Goal: Task Accomplishment & Management: Manage account settings

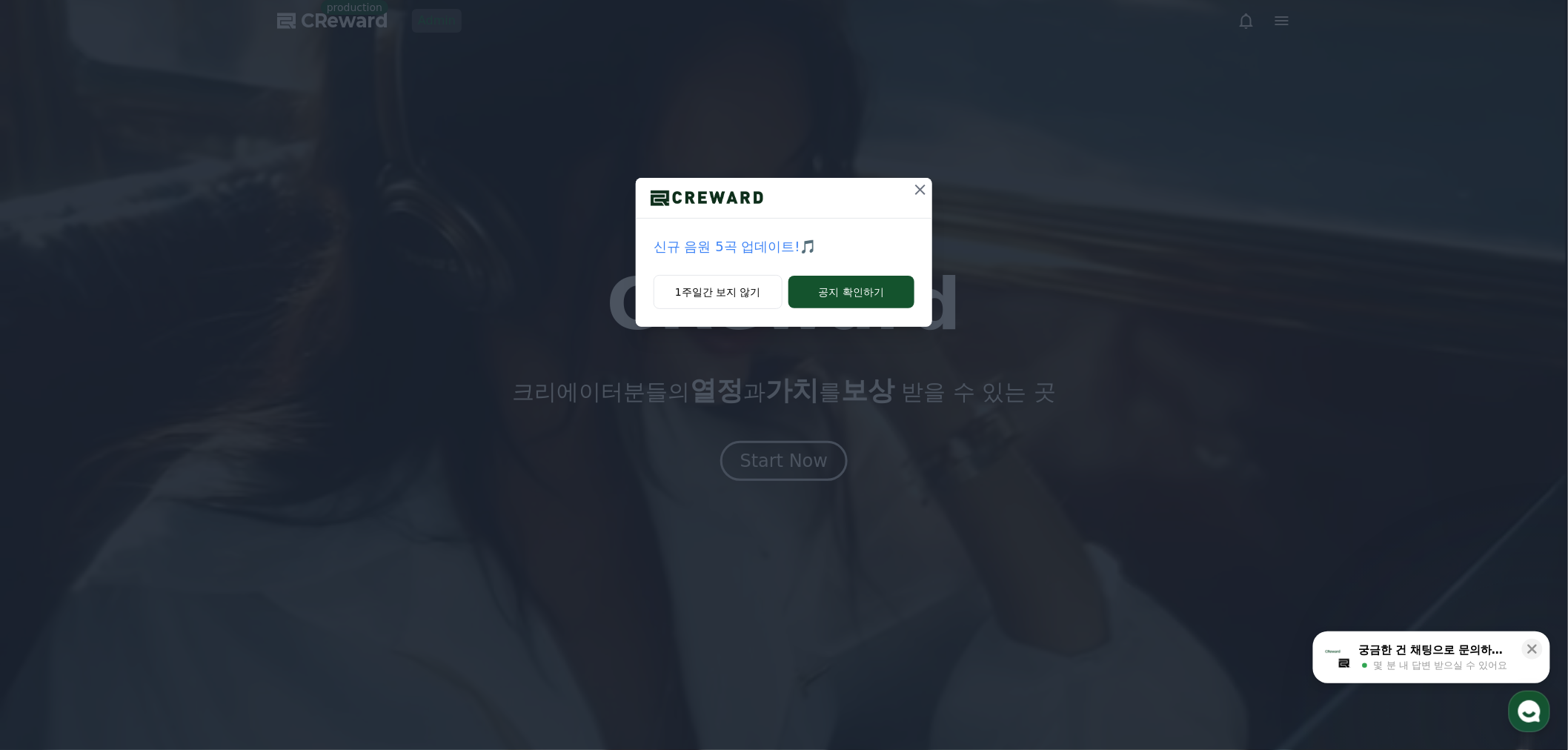
click at [925, 186] on icon at bounding box center [920, 189] width 17 height 17
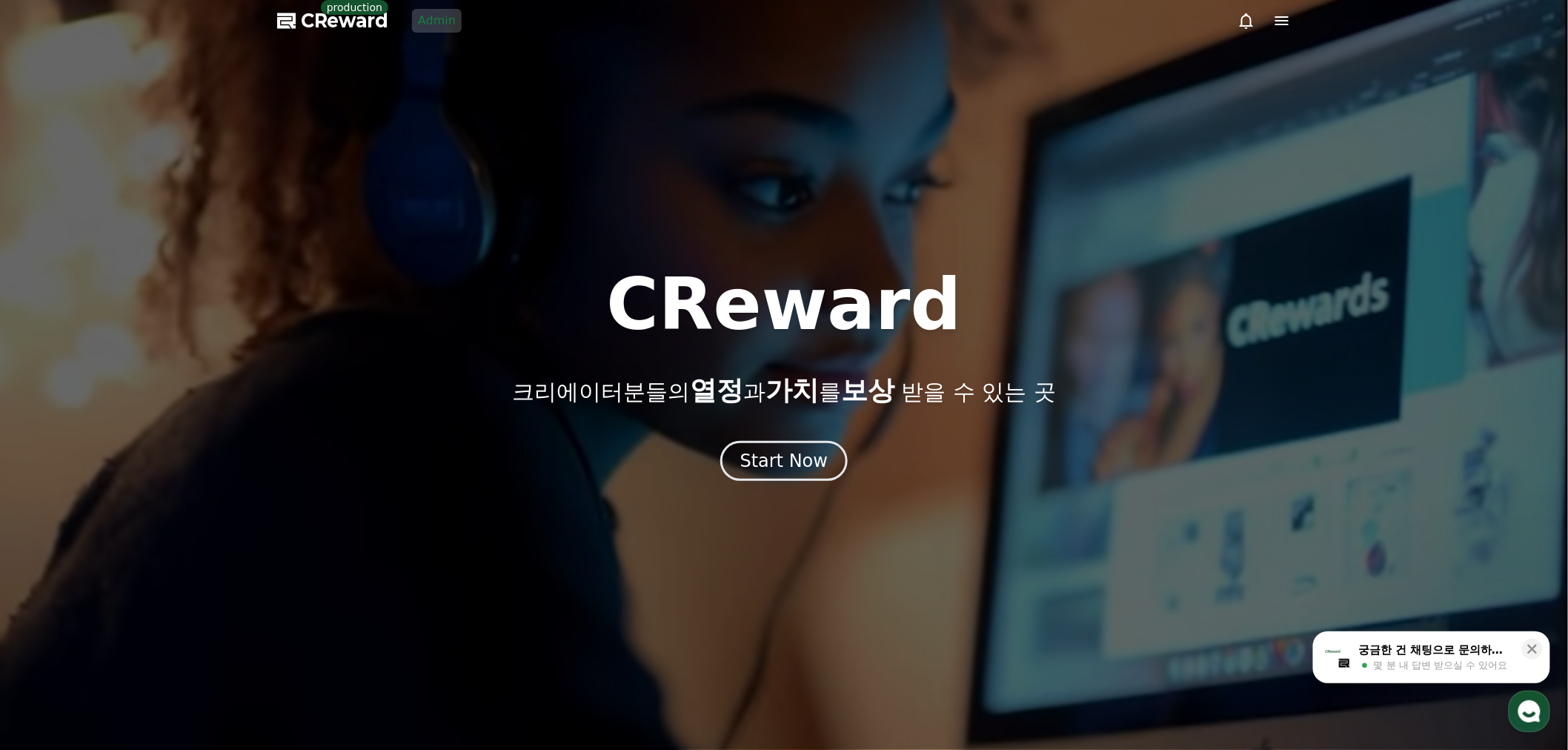
click at [441, 29] on link "Admin" at bounding box center [437, 21] width 50 height 24
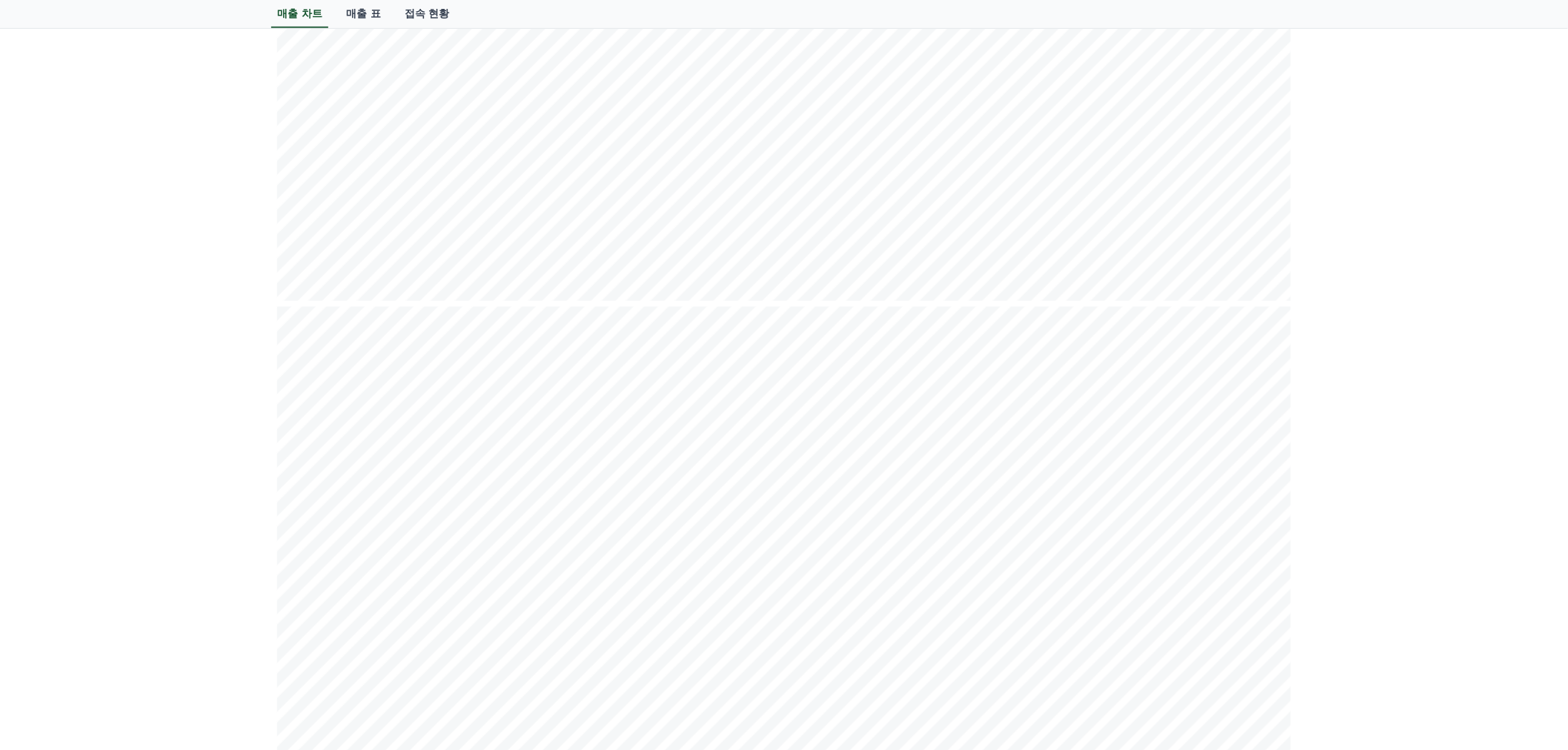
scroll to position [658, 0]
click at [1324, 476] on div "**********" at bounding box center [784, 565] width 1568 height 2242
click at [1493, 408] on div "**********" at bounding box center [784, 565] width 1568 height 2242
click at [1436, 350] on div "**********" at bounding box center [784, 565] width 1568 height 2242
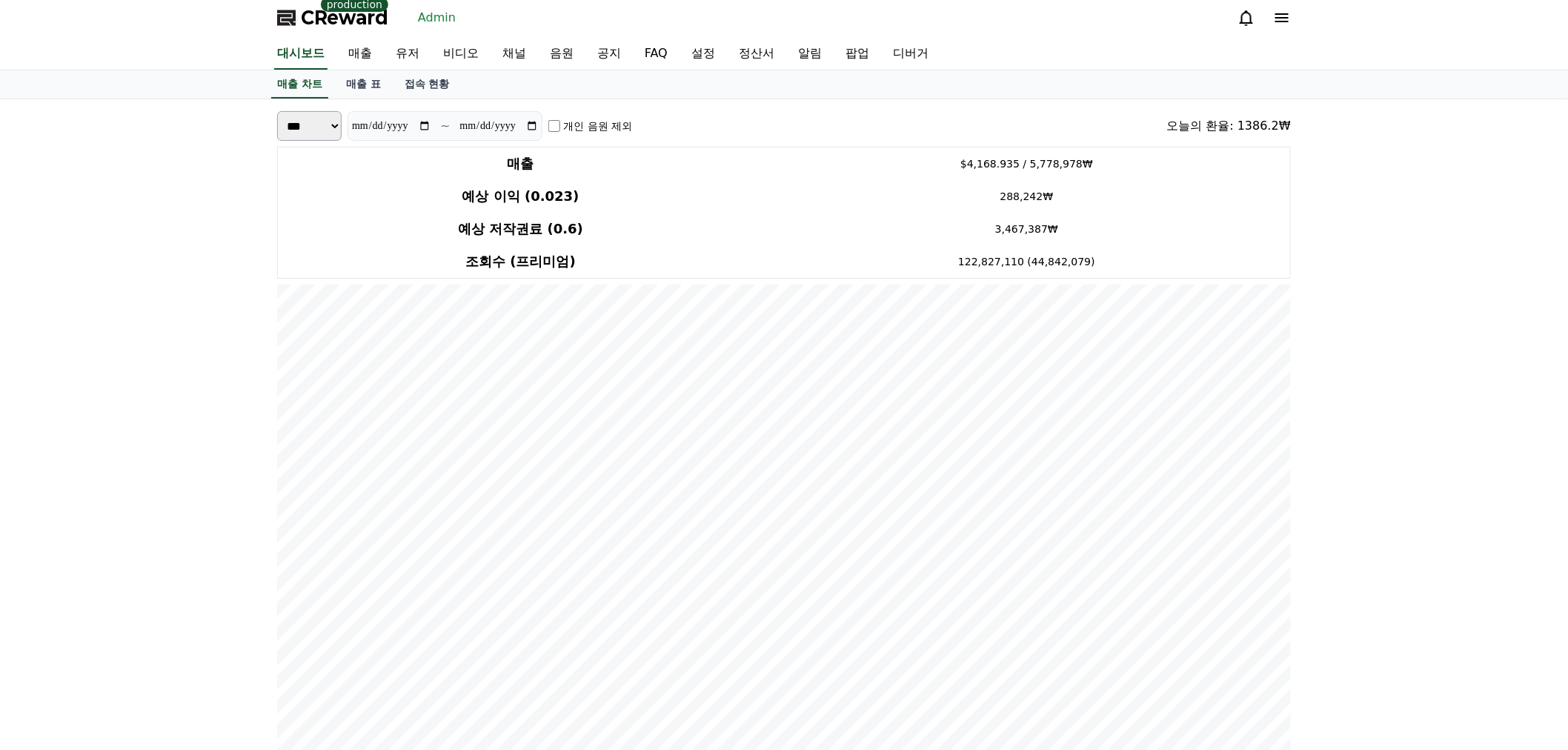
scroll to position [0, 0]
click at [385, 63] on link "유저" at bounding box center [408, 56] width 48 height 31
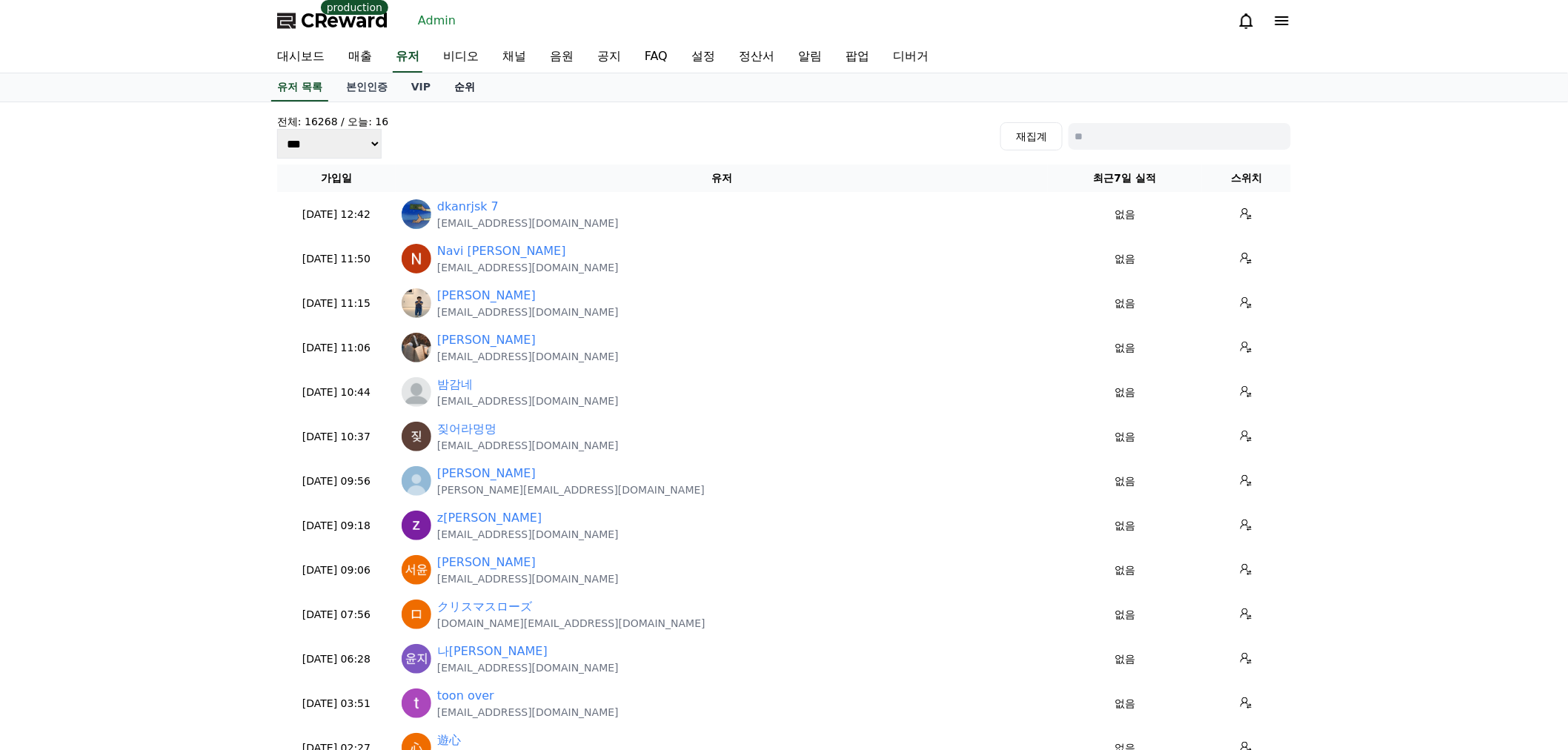
click at [470, 86] on link "순위" at bounding box center [465, 88] width 44 height 29
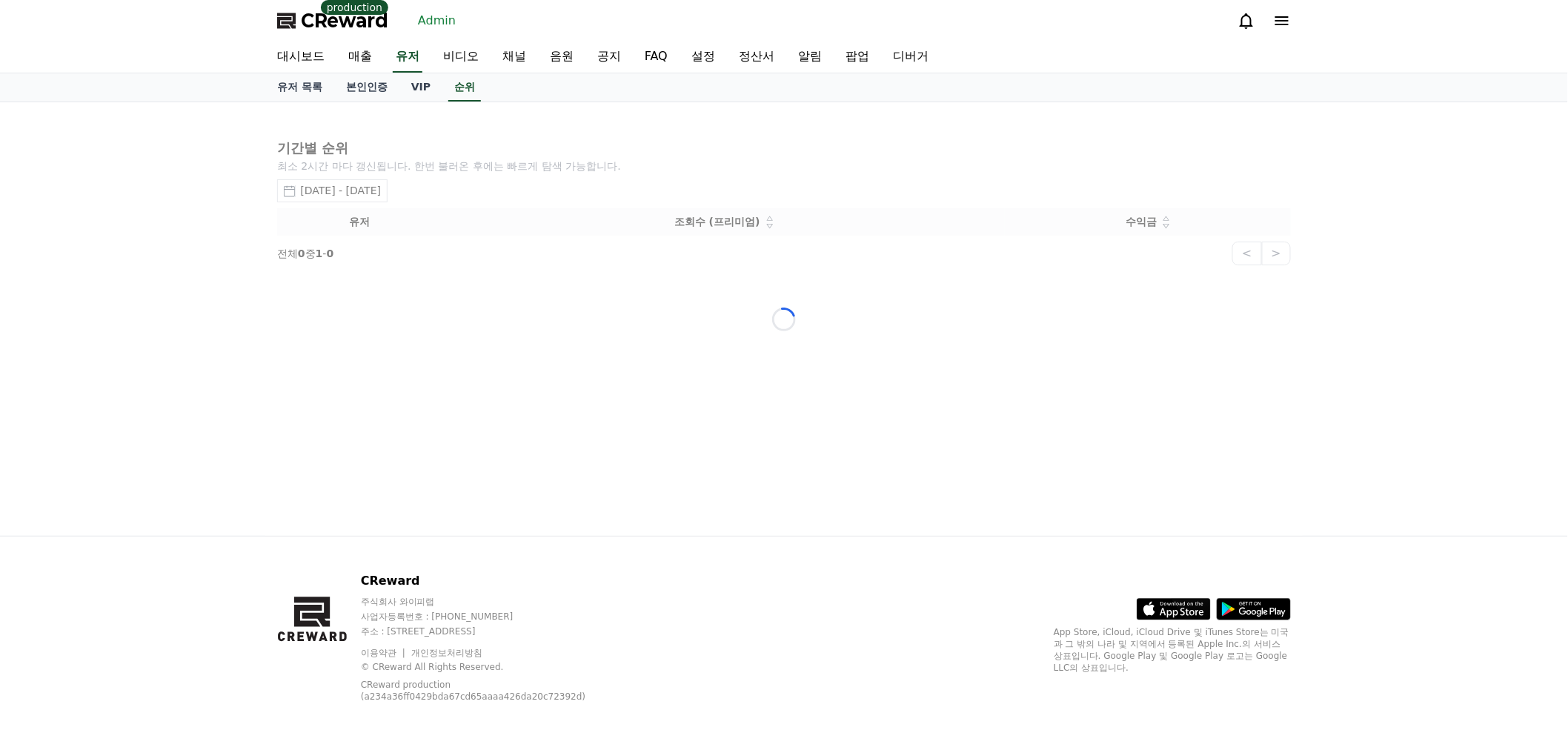
click at [423, 117] on div "Loading..." at bounding box center [784, 319] width 1037 height 434
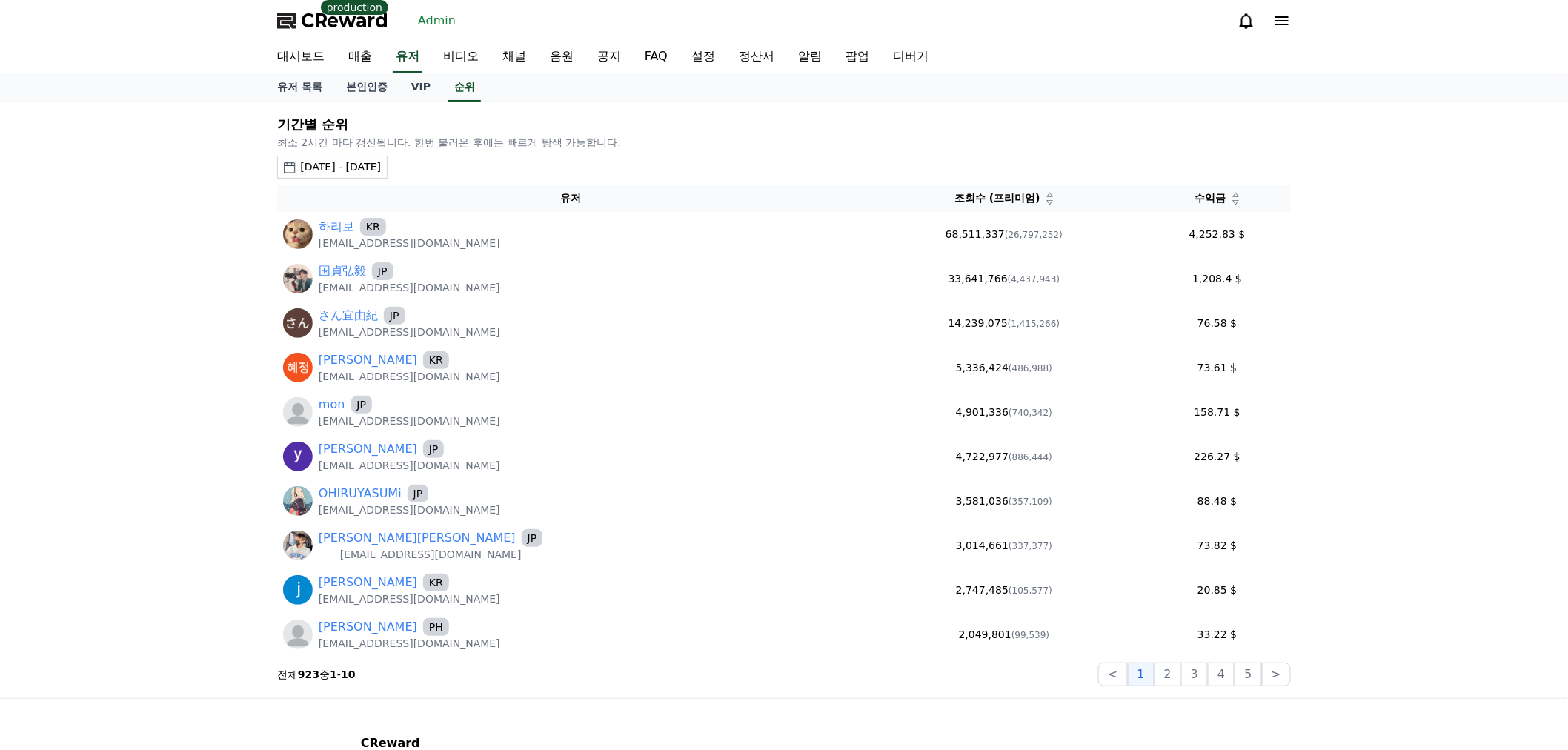
click at [351, 164] on div "2025-07-19 - 2025-08-19" at bounding box center [340, 167] width 81 height 16
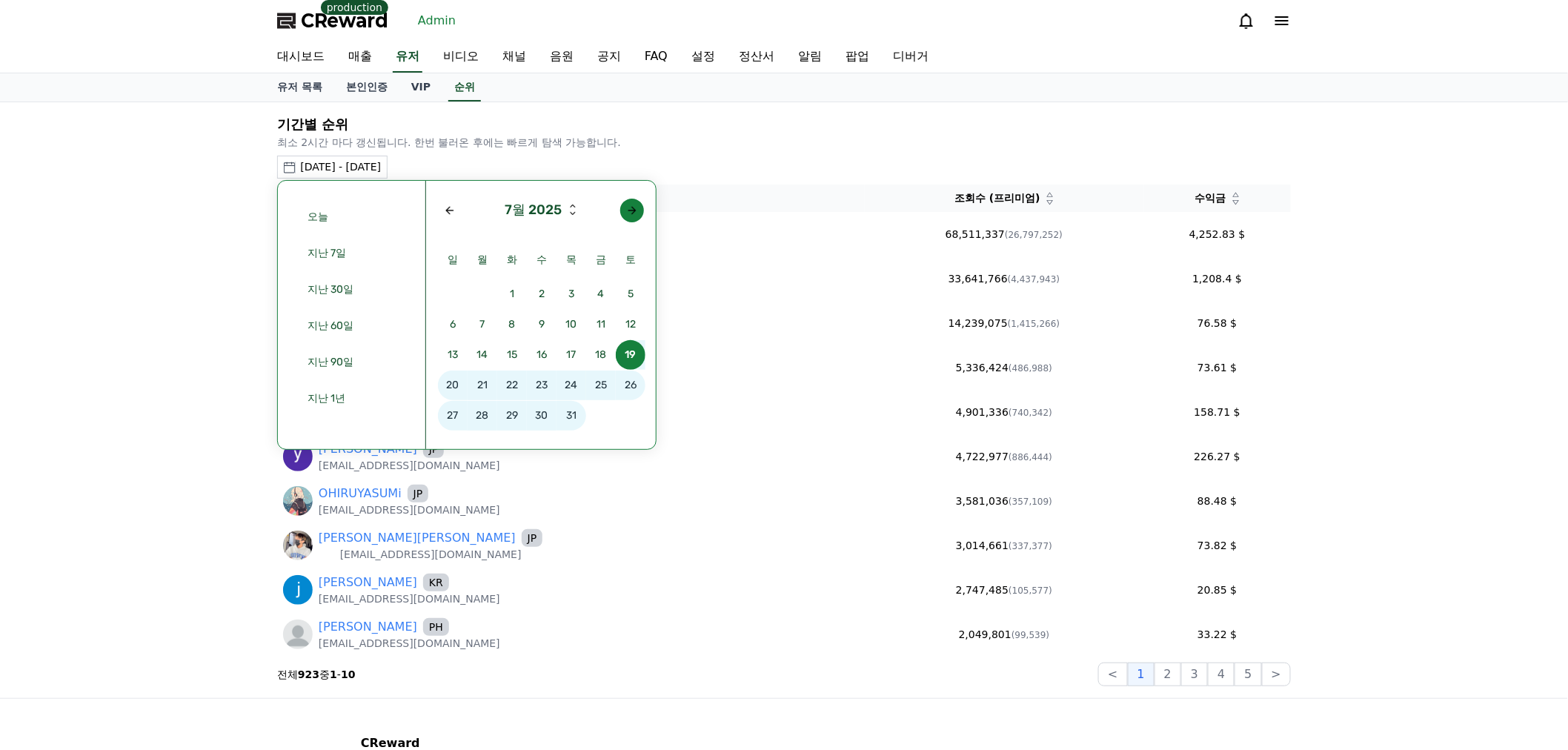
click at [628, 209] on div "Next month" at bounding box center [632, 210] width 12 height 12
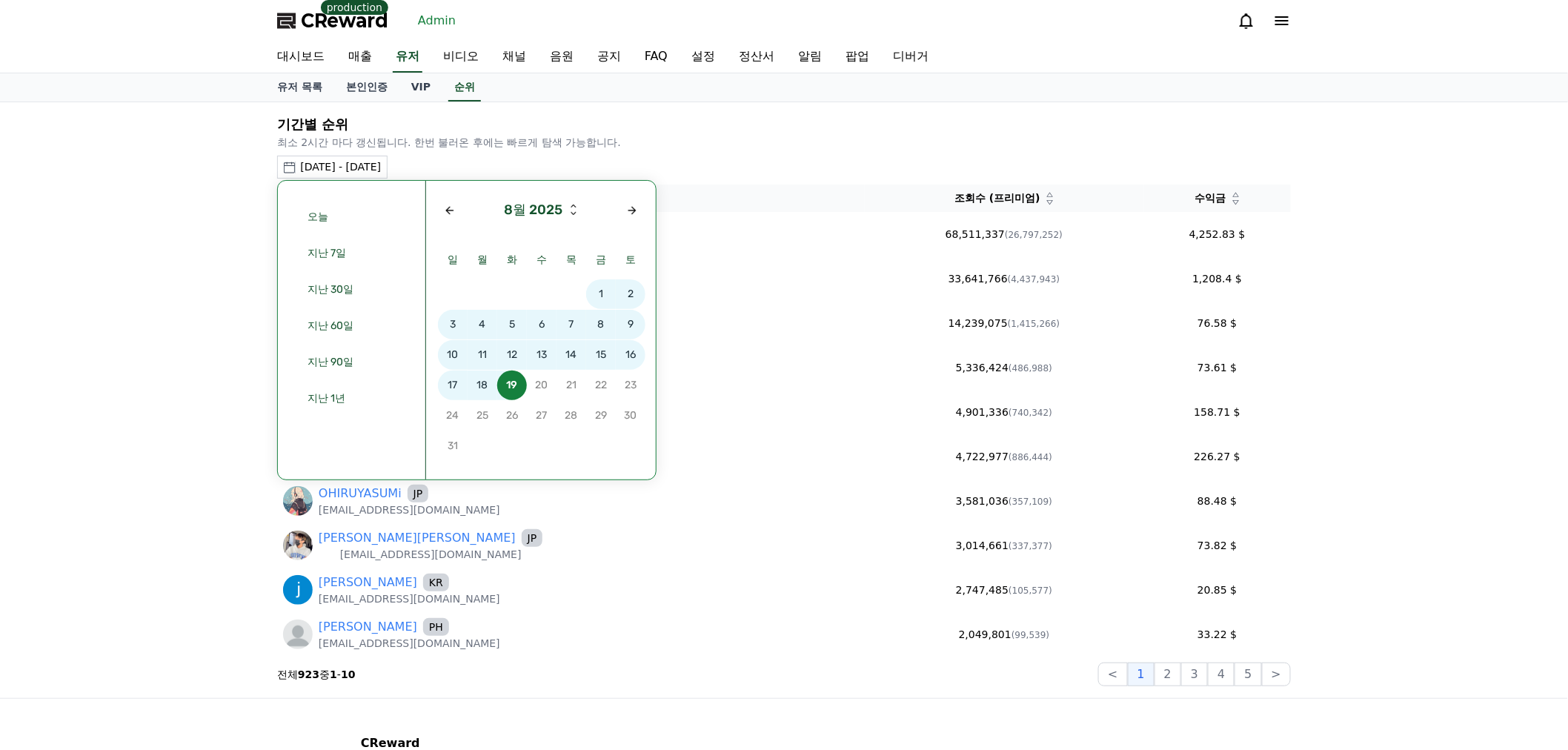
click at [460, 349] on span "10" at bounding box center [452, 354] width 29 height 29
click at [618, 354] on span "16" at bounding box center [631, 354] width 29 height 29
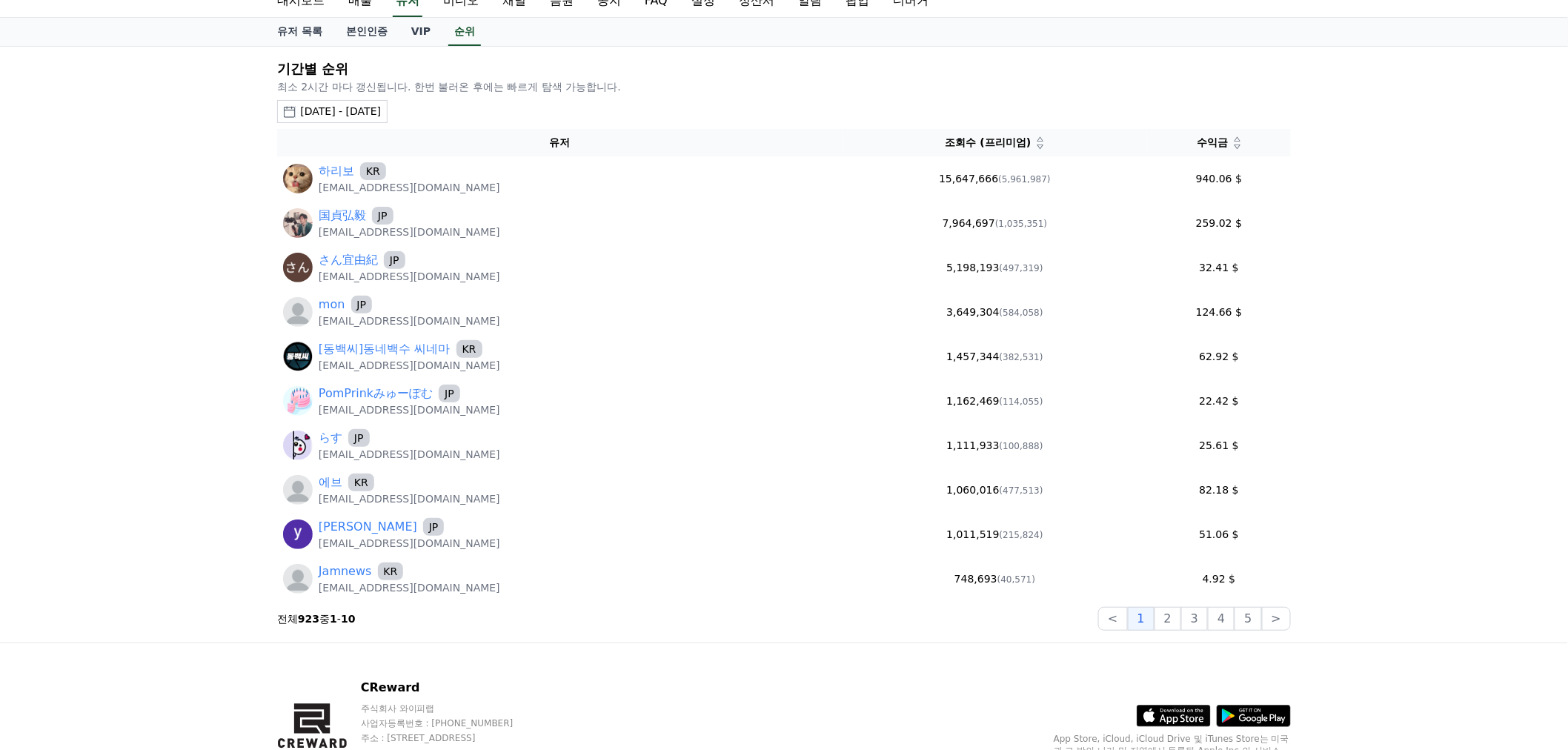
scroll to position [82, 0]
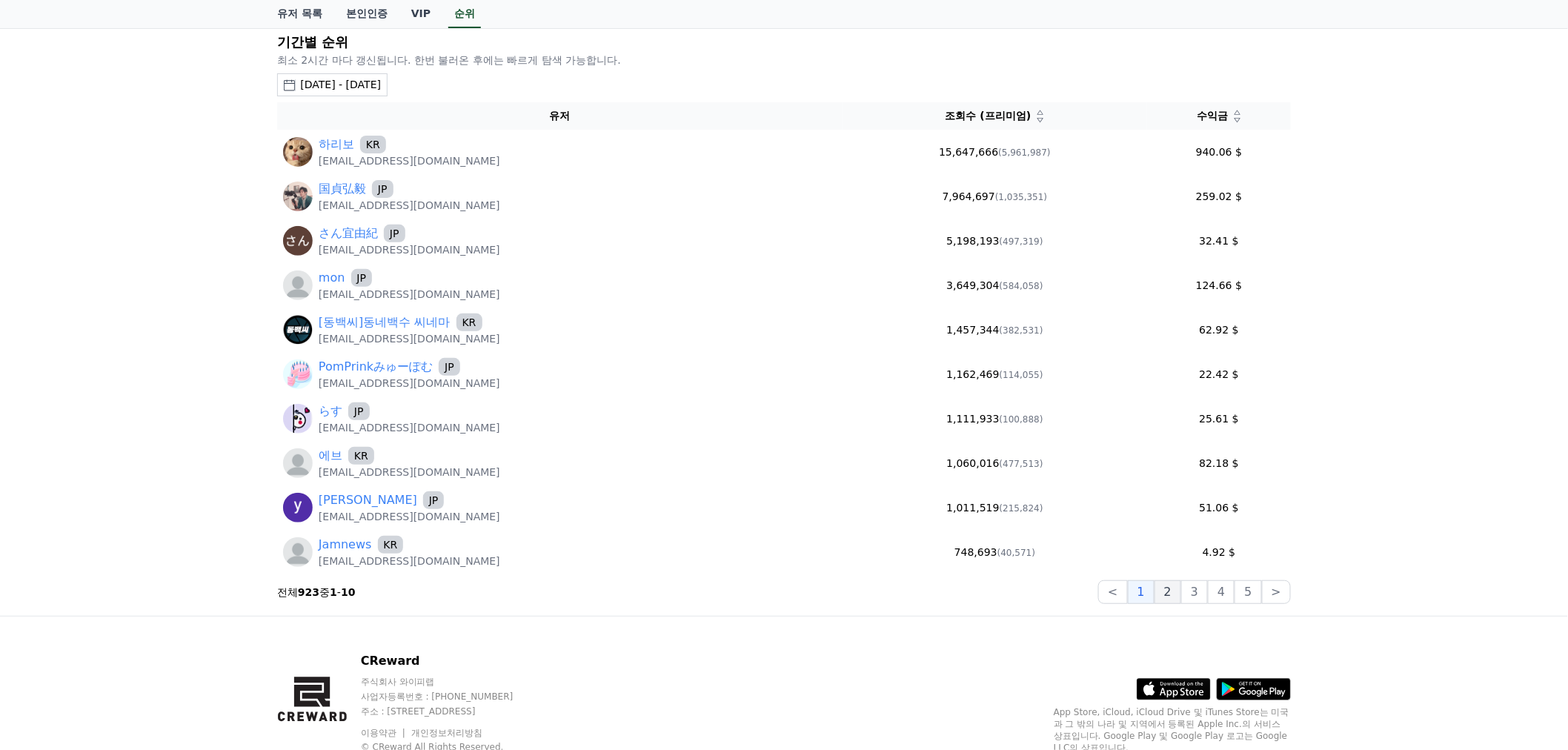
click at [1182, 594] on button "2" at bounding box center [1195, 592] width 27 height 24
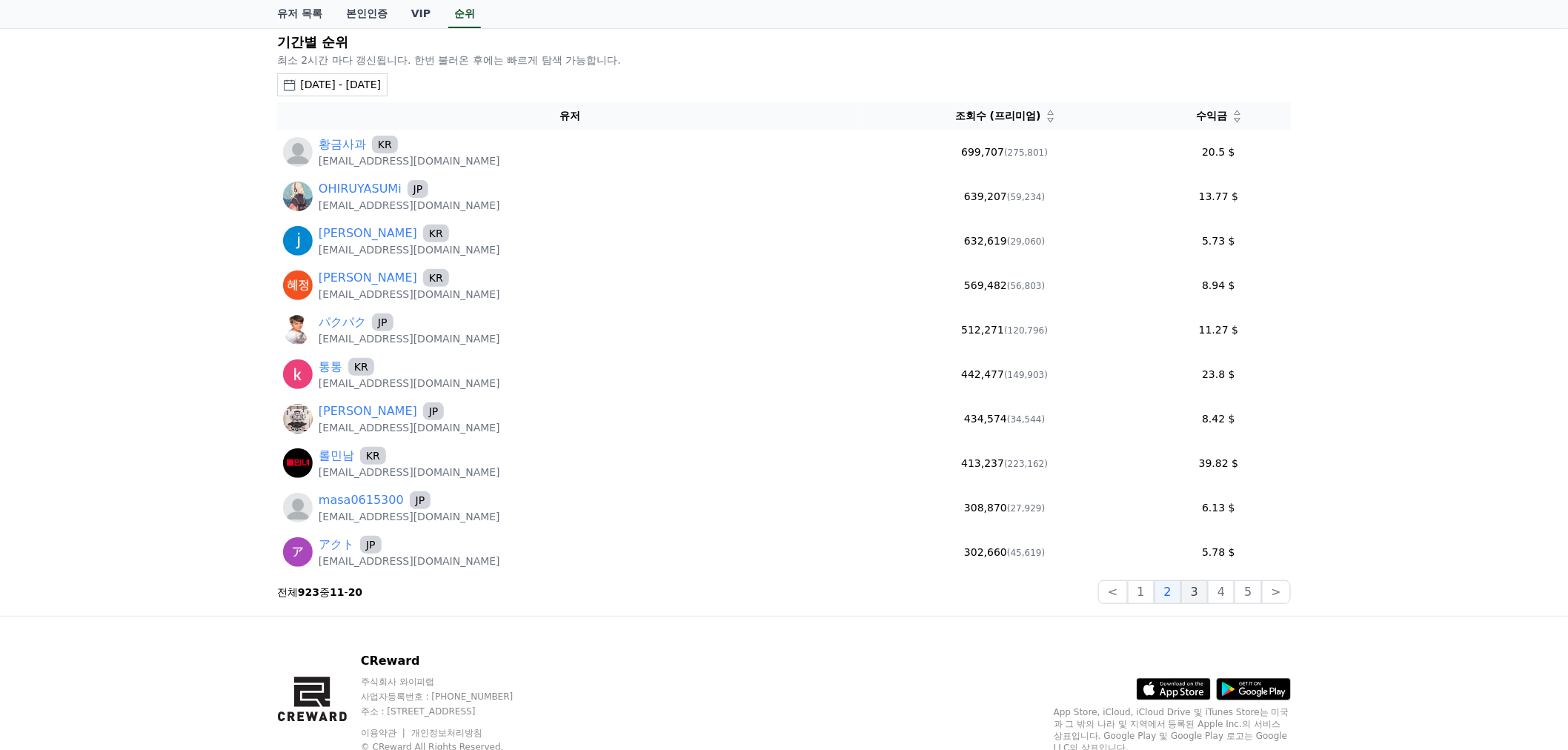
click at [1235, 593] on button "3" at bounding box center [1248, 592] width 27 height 24
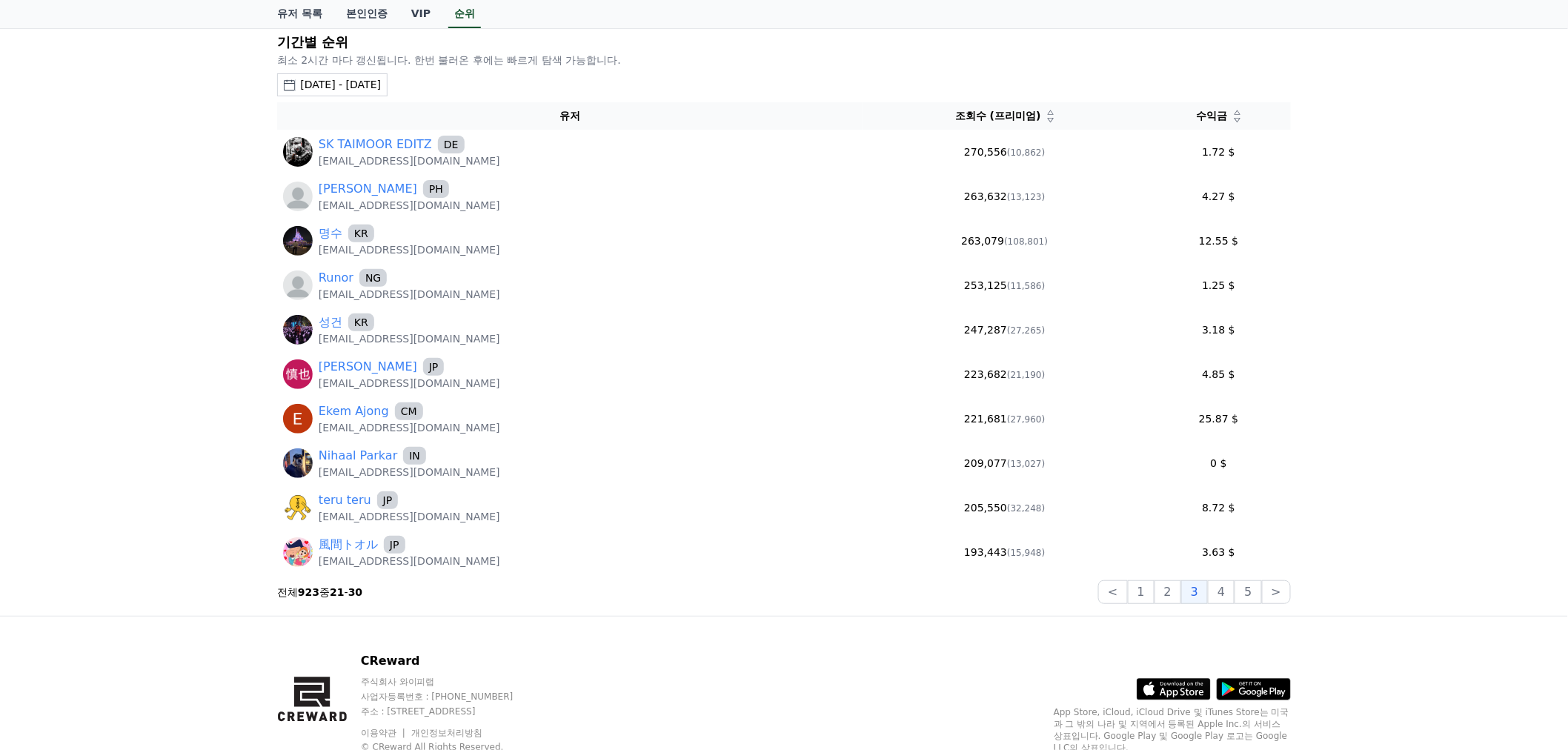
click at [1140, 574] on div "기간별 순위 최소 2시간 마다 갱신됩니다. 한번 불러온 후에는 빠르게 탐색 가능합니다. 2025-08-10 - 2025-08-16 오늘 지난 …" at bounding box center [784, 318] width 1026 height 584
click at [1143, 603] on div "기간별 순위 최소 2시간 마다 갱신됩니다. 한번 불러온 후에는 빠르게 탐색 가능합니다. 2025-08-10 - 2025-08-16 오늘 지난 …" at bounding box center [784, 318] width 1026 height 584
click at [1151, 590] on button "1" at bounding box center [1141, 592] width 27 height 24
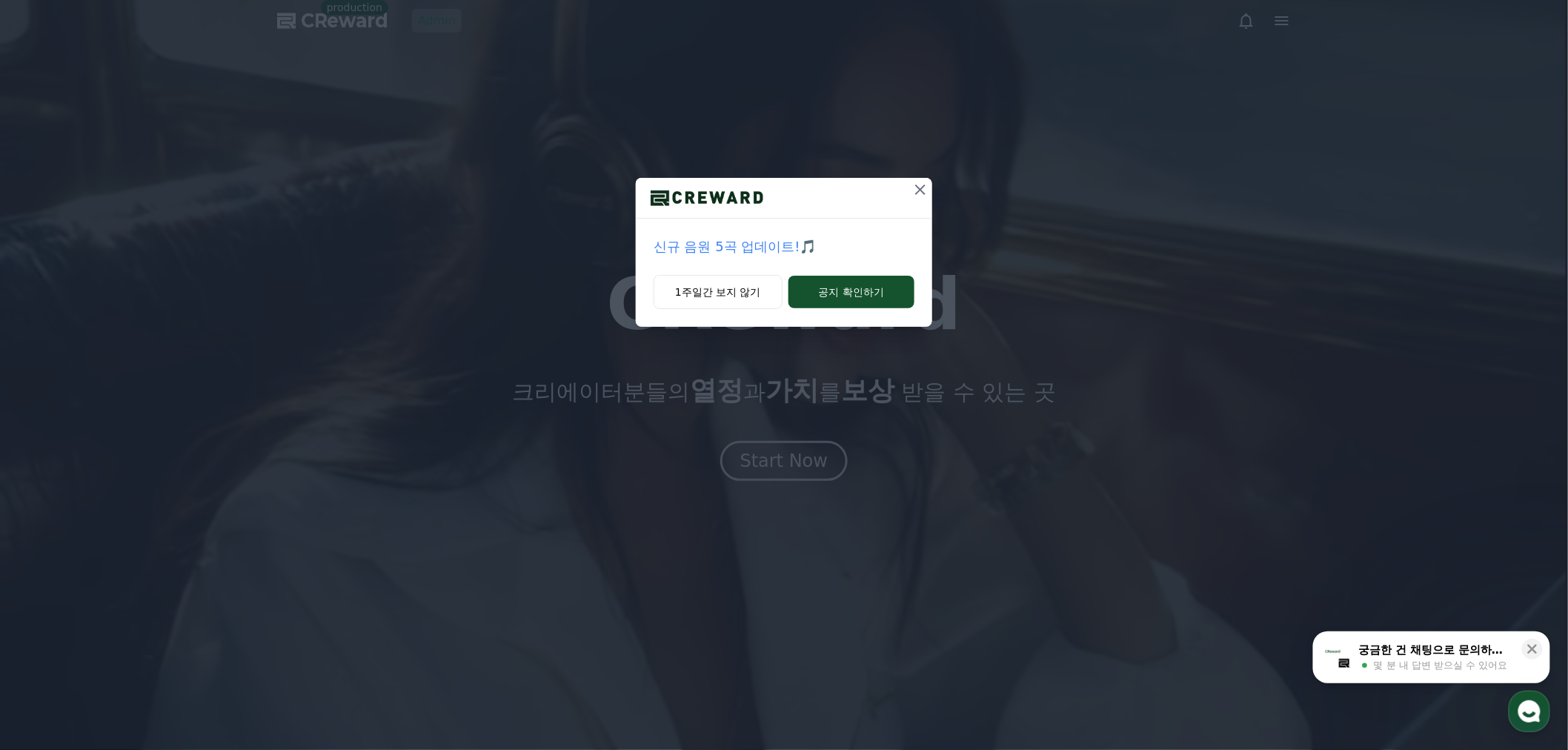
click at [440, 8] on div "신규 음원 5곡 업데이트!🎵 1주일간 보지 않기 공지 확인하기" at bounding box center [784, 175] width 1568 height 350
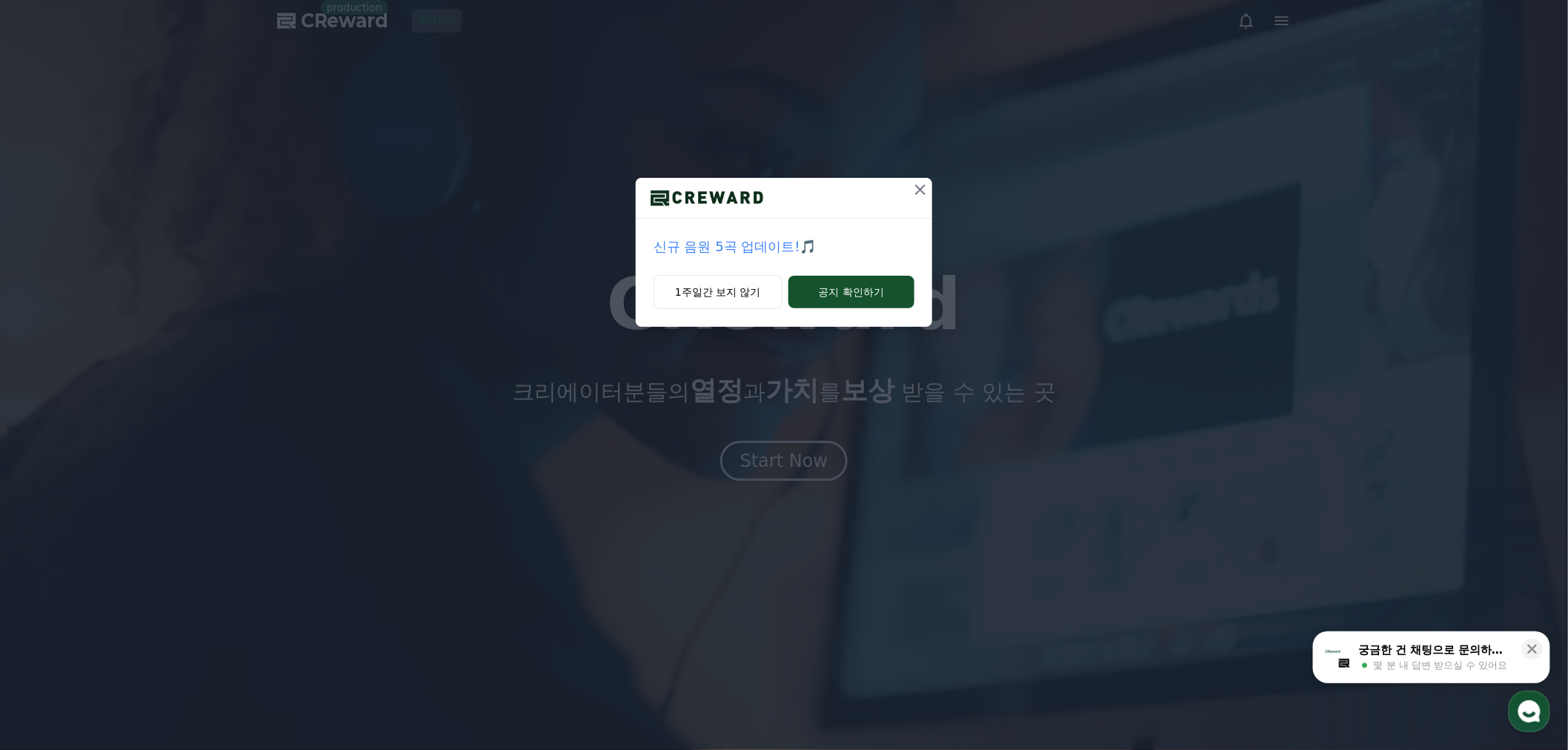
click at [935, 193] on div "신규 음원 5곡 업데이트!🎵 1주일간 보지 않기 공지 확인하기" at bounding box center [784, 175] width 1568 height 350
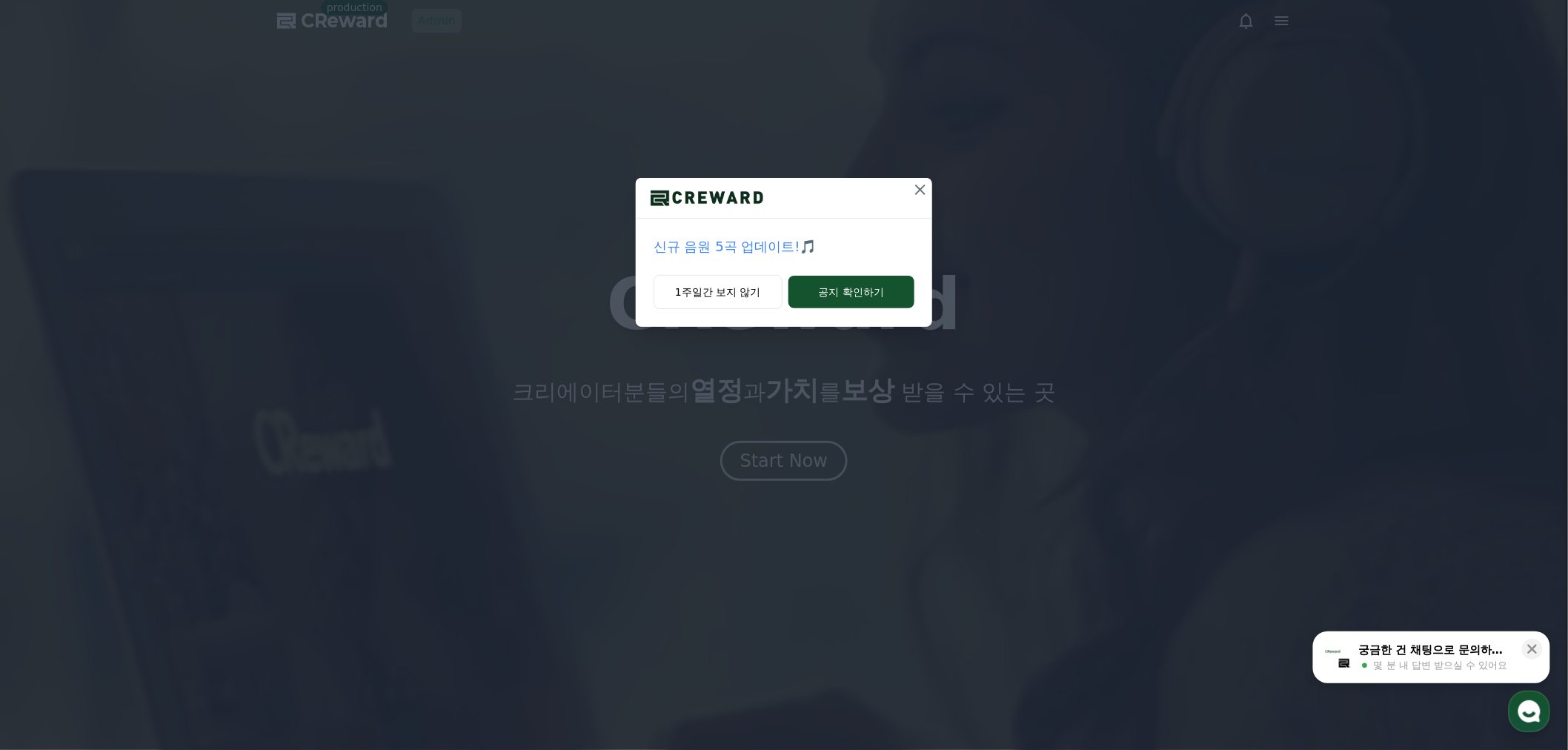
click at [924, 186] on icon at bounding box center [920, 189] width 10 height 10
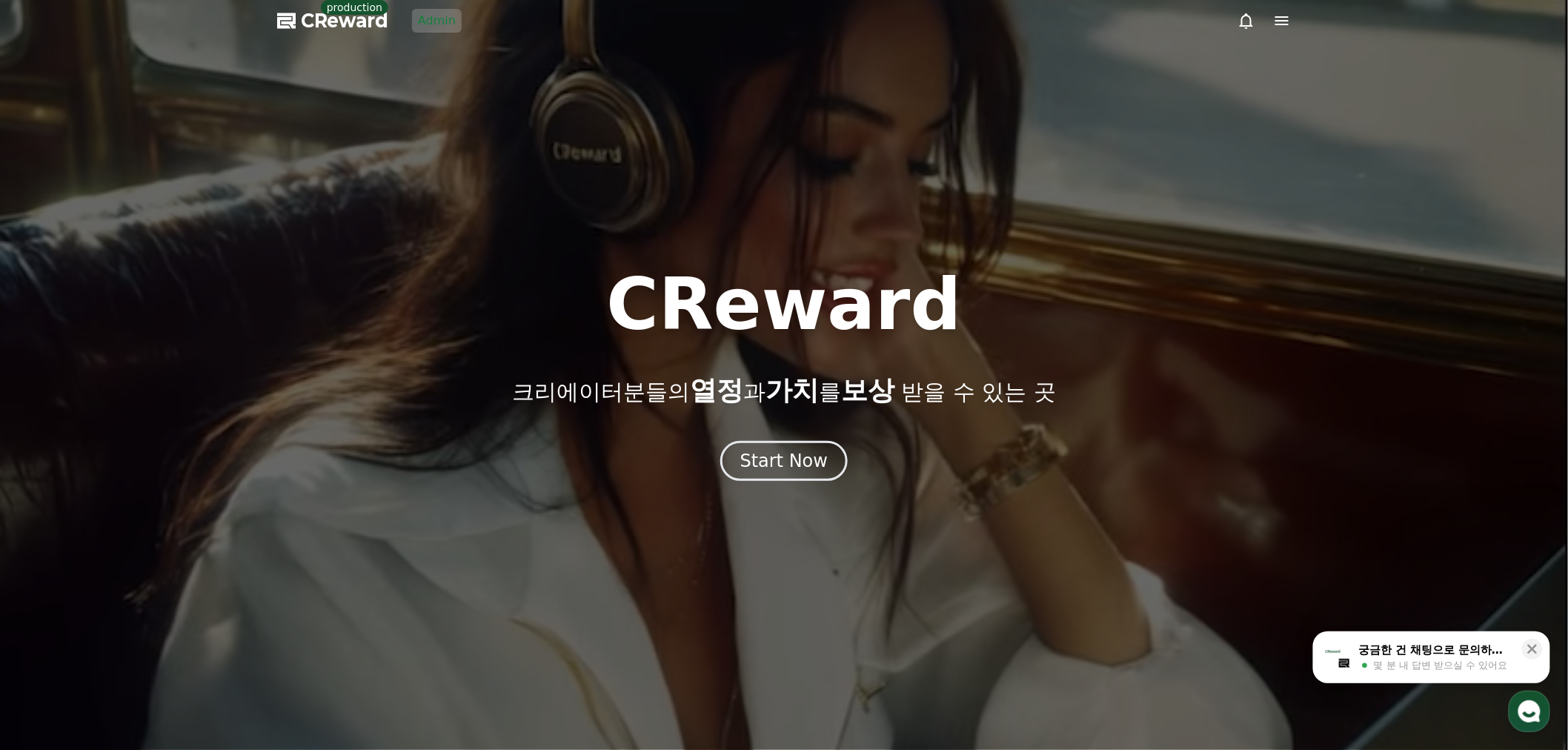
click at [446, 25] on link "Admin" at bounding box center [437, 21] width 50 height 24
